Goal: Navigation & Orientation: Find specific page/section

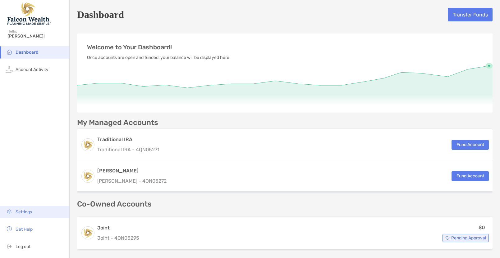
click at [19, 214] on span "Settings" at bounding box center [24, 212] width 16 height 5
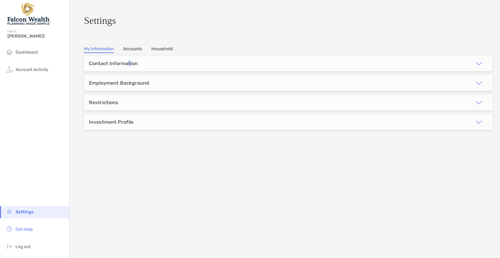
click at [129, 66] on div "Contact Information" at bounding box center [113, 64] width 49 height 6
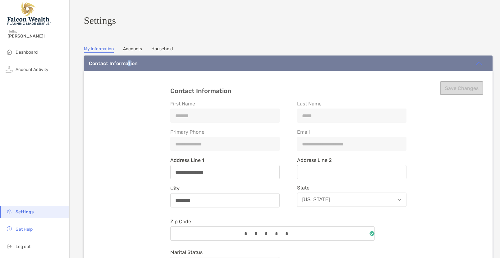
click at [172, 52] on link "Household" at bounding box center [161, 49] width 21 height 7
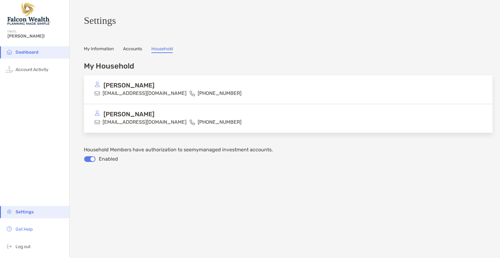
click at [190, 125] on img at bounding box center [193, 123] width 6 height 6
drag, startPoint x: 34, startPoint y: 65, endPoint x: 43, endPoint y: 66, distance: 8.5
click at [34, 64] on li "Account Activity" at bounding box center [34, 70] width 69 height 12
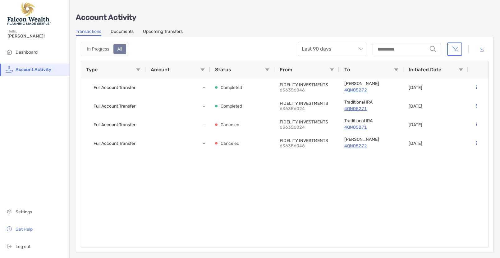
click at [126, 30] on link "Documents" at bounding box center [122, 32] width 23 height 7
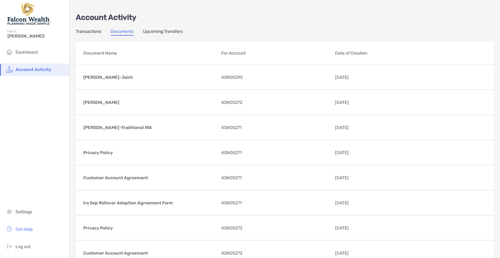
click at [167, 34] on link "Upcoming Transfers" at bounding box center [163, 32] width 40 height 7
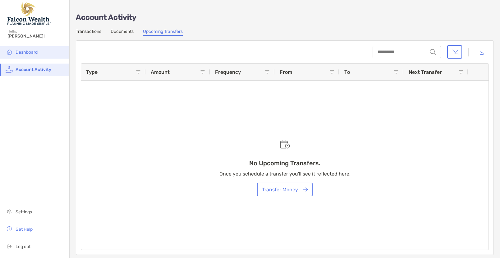
click at [30, 50] on span "Dashboard" at bounding box center [27, 52] width 22 height 5
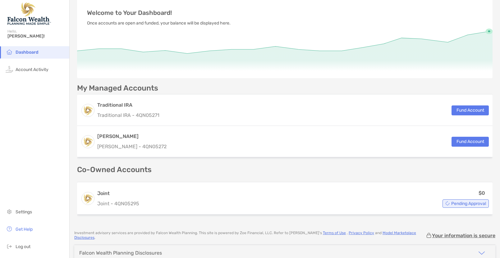
scroll to position [80, 0]
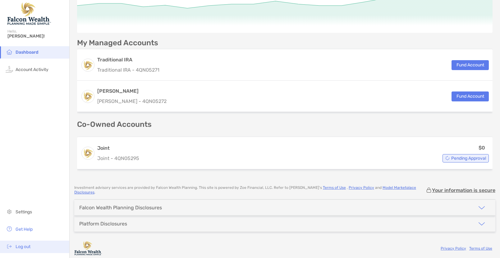
click at [24, 246] on span "Log out" at bounding box center [23, 246] width 15 height 5
